Goal: Task Accomplishment & Management: Complete application form

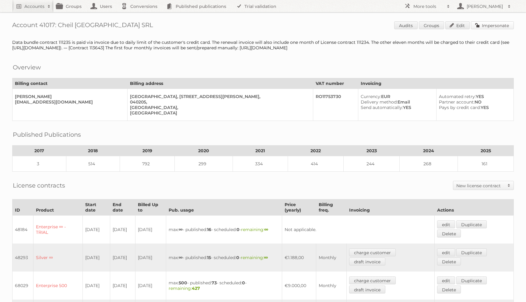
click at [494, 21] on link "Impersonate" at bounding box center [492, 25] width 43 height 8
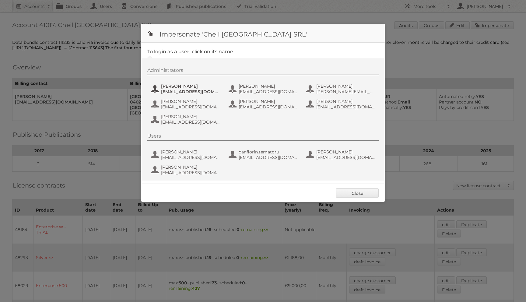
click at [175, 86] on span "Andrea Damian" at bounding box center [190, 85] width 59 height 5
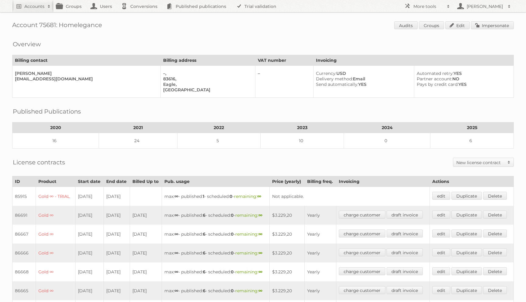
click at [83, 26] on h1 "Account 75681: Homelegance Audits Groups Edit Impersonate" at bounding box center [263, 25] width 502 height 9
copy h1 "Homelegance Audits"
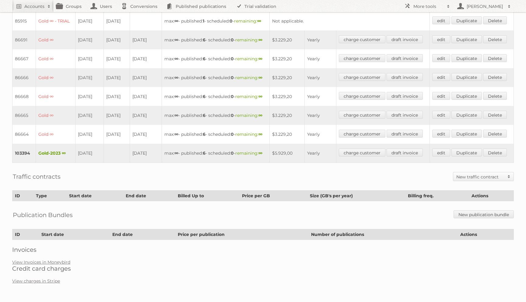
scroll to position [179, 0]
drag, startPoint x: 77, startPoint y: 216, endPoint x: 90, endPoint y: 221, distance: 13.6
click at [90, 163] on td "30-09-2024" at bounding box center [90, 153] width 28 height 19
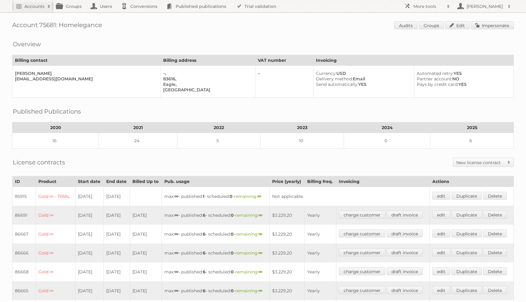
click at [459, 160] on h2 "New license contract" at bounding box center [481, 163] width 48 height 6
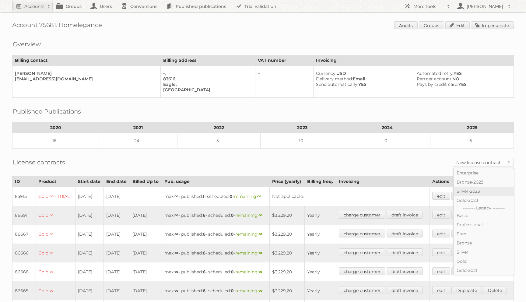
click at [469, 190] on link "Silver-2023" at bounding box center [484, 191] width 60 height 9
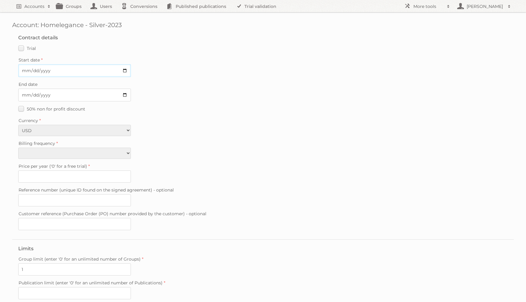
click at [24, 69] on input "Start date" at bounding box center [74, 70] width 113 height 13
type input "2025-09-30"
click at [86, 150] on select "Monthly Yearly" at bounding box center [74, 153] width 113 height 11
select select "monthly"
click at [18, 148] on select "Monthly Yearly" at bounding box center [74, 153] width 113 height 11
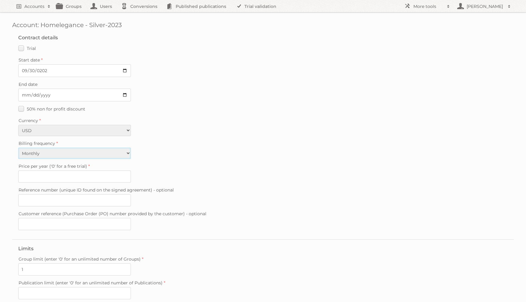
type input "1380"
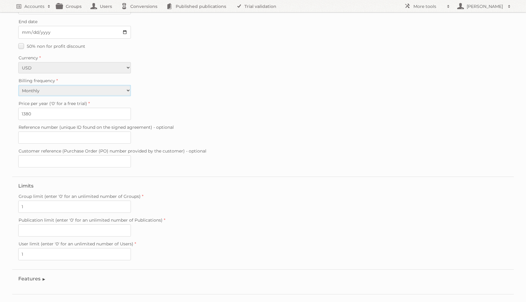
scroll to position [86, 0]
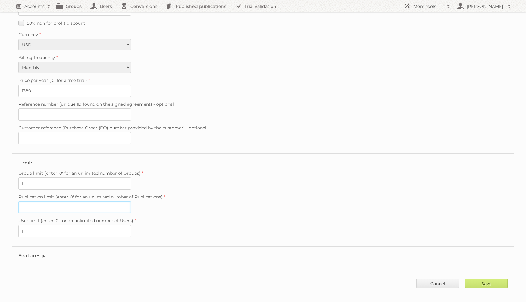
click at [105, 201] on input "Publication limit (enter '0' for an unlimited number of Publications)" at bounding box center [74, 207] width 113 height 12
type input "0"
click at [483, 279] on input "Save" at bounding box center [487, 283] width 43 height 9
type input "..."
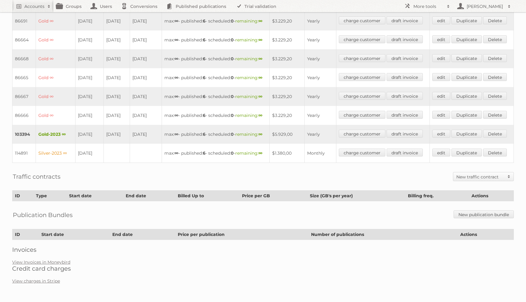
scroll to position [274, 0]
click at [53, 265] on link "View Invoices in Moneybird" at bounding box center [41, 262] width 58 height 5
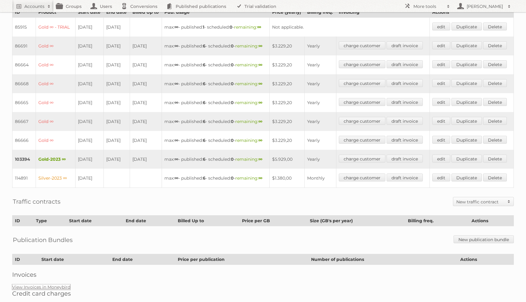
scroll to position [0, 0]
